Goal: Information Seeking & Learning: Understand process/instructions

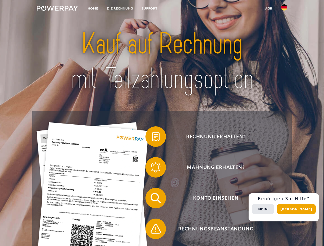
click at [57, 9] on img at bounding box center [57, 8] width 41 height 5
click at [284, 9] on img at bounding box center [284, 7] width 6 height 6
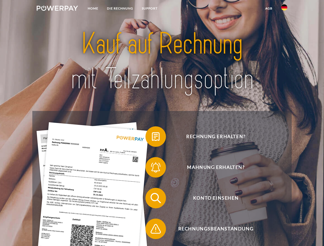
click at [268, 8] on link "agb" at bounding box center [269, 8] width 16 height 9
click at [152, 138] on span at bounding box center [148, 137] width 26 height 26
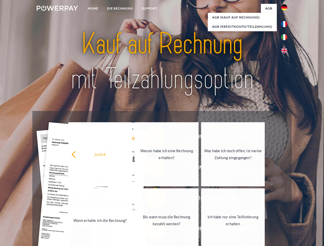
click at [152, 168] on div "Rechnung erhalten? Mahnung erhalten? Konto einsehen" at bounding box center [161, 213] width 259 height 205
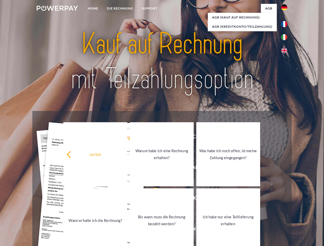
click at [152, 199] on link "Bis wann muss die Rechnung bezahlt werden?" at bounding box center [162, 220] width 64 height 64
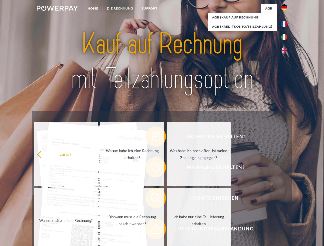
click at [152, 230] on span at bounding box center [148, 229] width 26 height 26
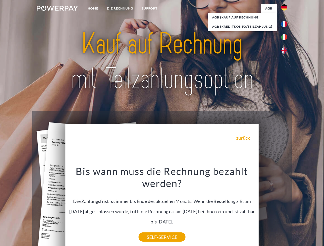
click at [285, 207] on div "Rechnung erhalten? Mahnung erhalten? Konto einsehen" at bounding box center [161, 213] width 259 height 205
click at [273, 208] on span "Konto einsehen" at bounding box center [216, 198] width 126 height 21
click at [298, 209] on header "Home DIE RECHNUNG SUPPORT" at bounding box center [162, 177] width 324 height 354
